Goal: Task Accomplishment & Management: Complete application form

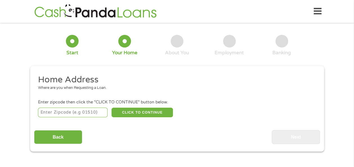
click at [57, 110] on input "number" at bounding box center [73, 113] width 70 height 10
type input "17851"
click at [145, 112] on button "CLICK TO CONTINUE" at bounding box center [142, 113] width 61 height 10
type input "17851"
type input "[GEOGRAPHIC_DATA]"
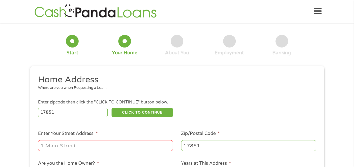
click at [123, 145] on input "Enter Your Street Address *" at bounding box center [105, 145] width 135 height 11
type input "[STREET_ADDRESS]"
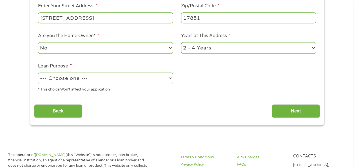
scroll to position [129, 0]
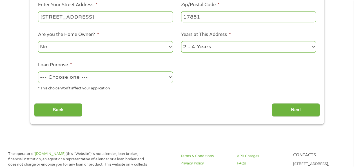
click at [119, 76] on select "--- Choose one --- Pay Bills Debt Consolidation Home Improvement Major Purchase…" at bounding box center [105, 78] width 135 height 12
select select "paybills"
click at [38, 72] on select "--- Choose one --- Pay Bills Debt Consolidation Home Improvement Major Purchase…" at bounding box center [105, 78] width 135 height 12
click at [297, 110] on input "Next" at bounding box center [296, 110] width 48 height 14
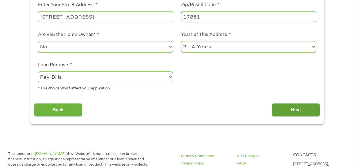
click at [297, 110] on input "Next" at bounding box center [296, 110] width 48 height 14
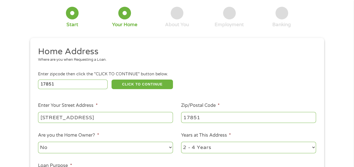
scroll to position [29, 0]
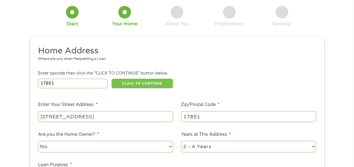
click at [151, 82] on button "CLICK TO CONTINUE" at bounding box center [142, 84] width 61 height 10
click at [151, 83] on button "CLICK TO CONTINUE" at bounding box center [142, 84] width 61 height 10
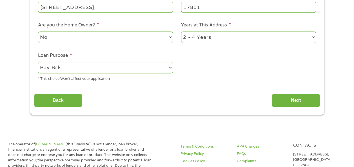
scroll to position [140, 0]
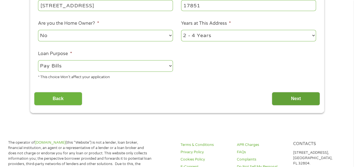
click at [293, 98] on input "Next" at bounding box center [296, 99] width 48 height 14
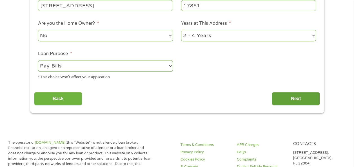
click at [293, 98] on input "Next" at bounding box center [296, 99] width 48 height 14
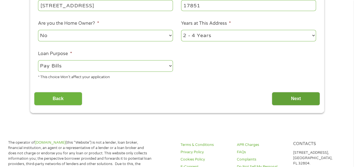
click at [293, 98] on input "Next" at bounding box center [296, 99] width 48 height 14
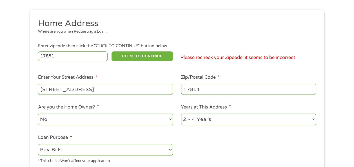
scroll to position [54, 0]
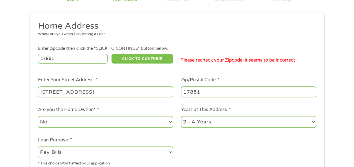
click at [130, 59] on button "CLICK TO CONTINUE" at bounding box center [142, 59] width 61 height 10
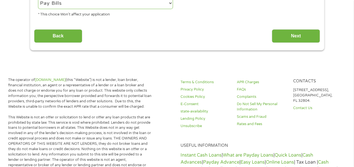
scroll to position [201, 0]
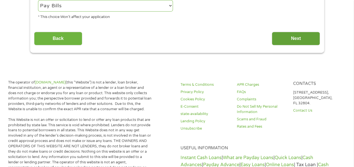
click at [293, 39] on input "Next" at bounding box center [296, 39] width 48 height 14
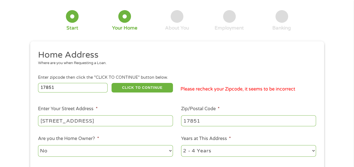
scroll to position [21, 0]
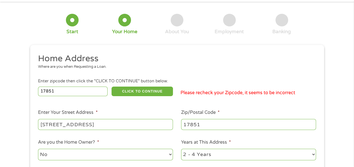
drag, startPoint x: 62, startPoint y: 90, endPoint x: 34, endPoint y: 88, distance: 28.2
click at [34, 88] on div "This field is hidden when viewing the form gclid CjwKCAjw_-3GBhAYEiwAjh9fUDwvcY…" at bounding box center [177, 138] width 294 height 187
type input "17851"
click at [157, 89] on button "CLICK TO CONTINUE" at bounding box center [142, 92] width 61 height 10
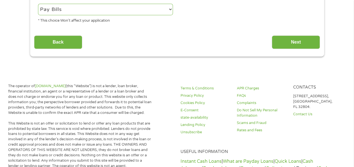
scroll to position [199, 0]
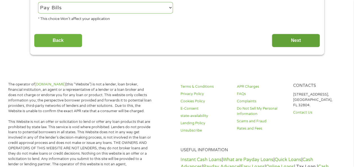
click at [297, 38] on input "Next" at bounding box center [296, 41] width 48 height 14
